Goal: Communication & Community: Answer question/provide support

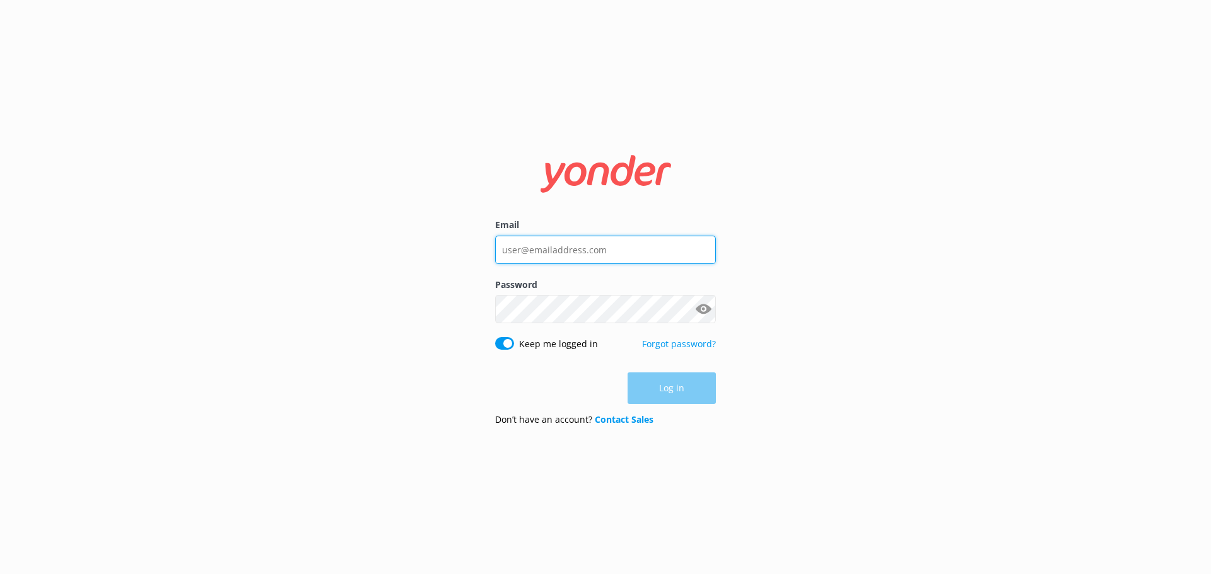
type input "[EMAIL_ADDRESS][DOMAIN_NAME]"
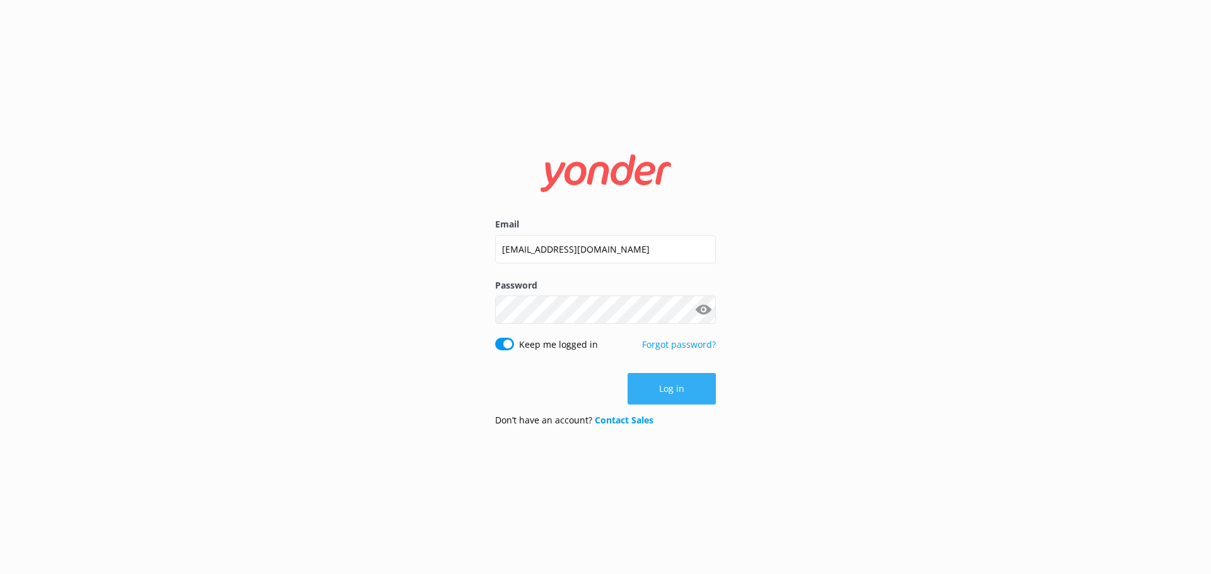
click at [664, 389] on button "Log in" at bounding box center [671, 389] width 88 height 32
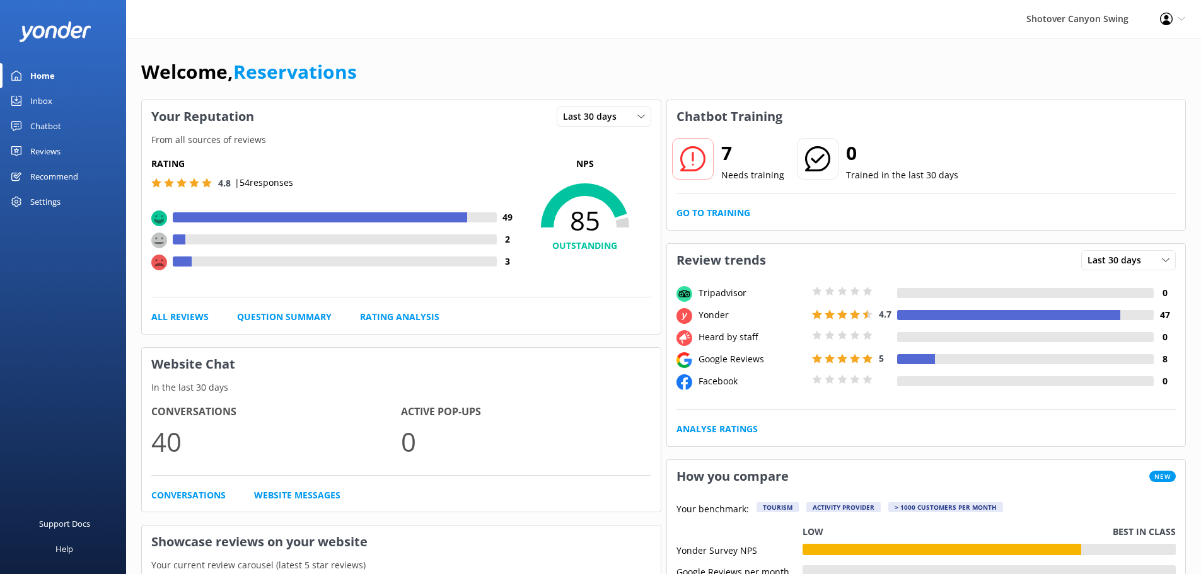
click at [56, 103] on link "Inbox" at bounding box center [63, 100] width 126 height 25
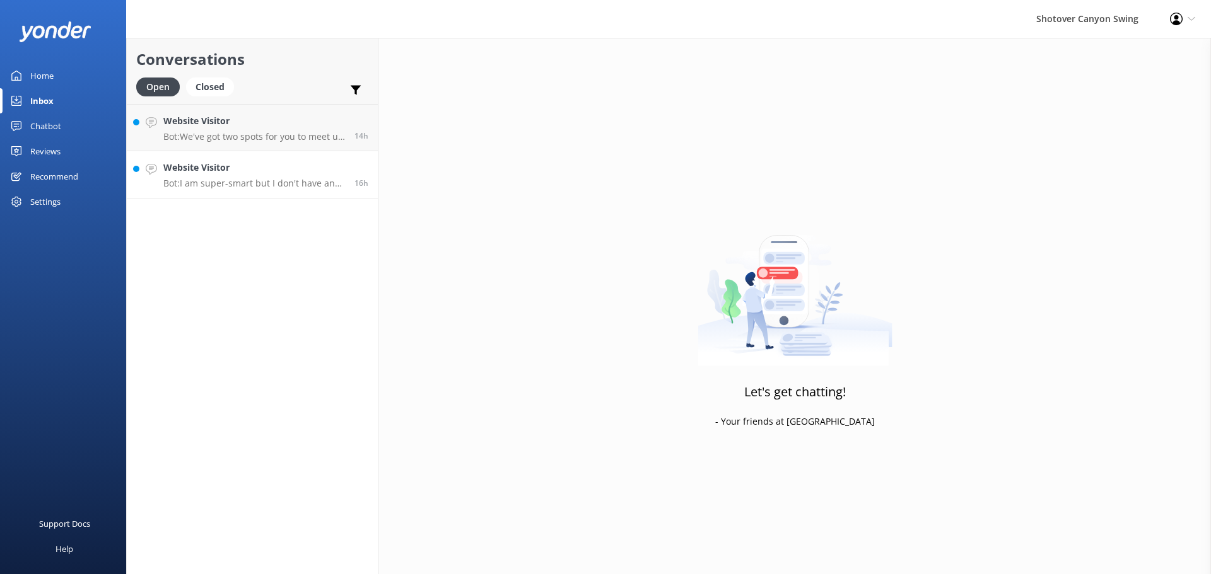
click at [254, 182] on p "Bot: I am super-smart but I don't have an answer for that in my knowledge base,…" at bounding box center [254, 183] width 182 height 11
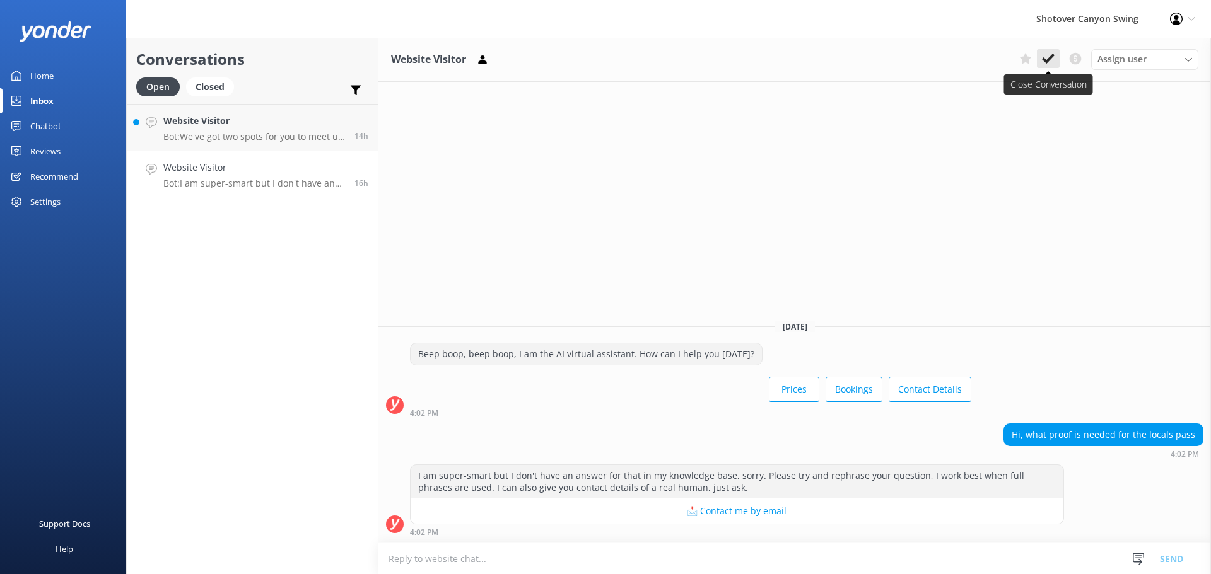
click at [1049, 62] on icon at bounding box center [1048, 58] width 13 height 13
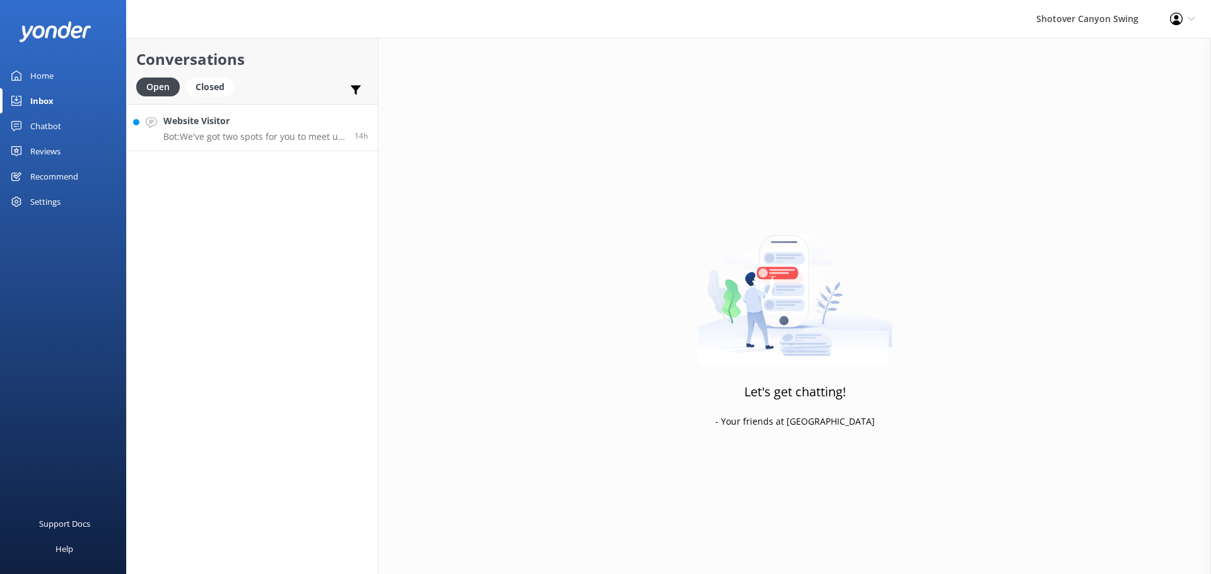
click at [220, 139] on p "Bot: We've got two spots for you to meet us: our booking office at [STREET_ADDR…" at bounding box center [254, 136] width 182 height 11
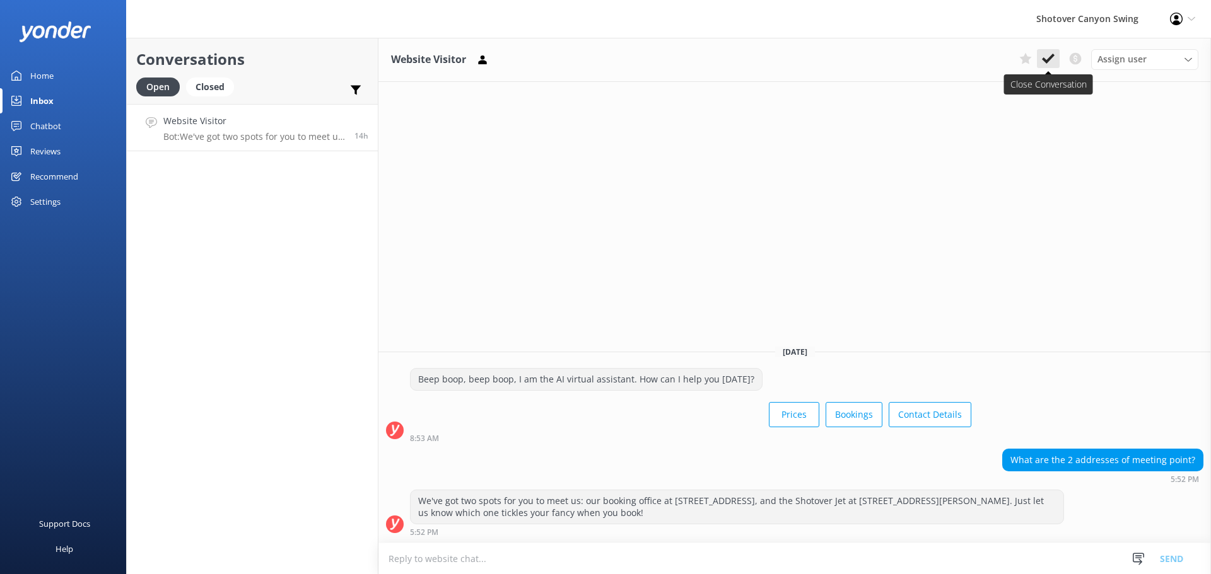
click at [1047, 60] on use at bounding box center [1048, 59] width 13 height 10
